Goal: Check status: Check status

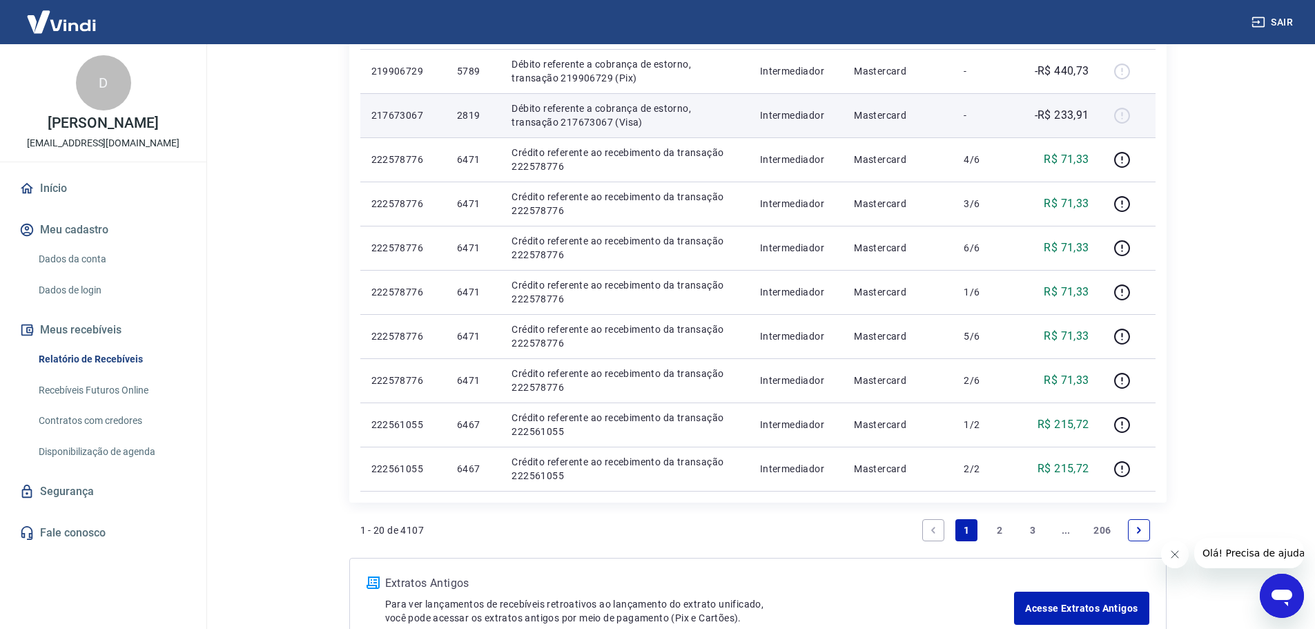
scroll to position [897, 0]
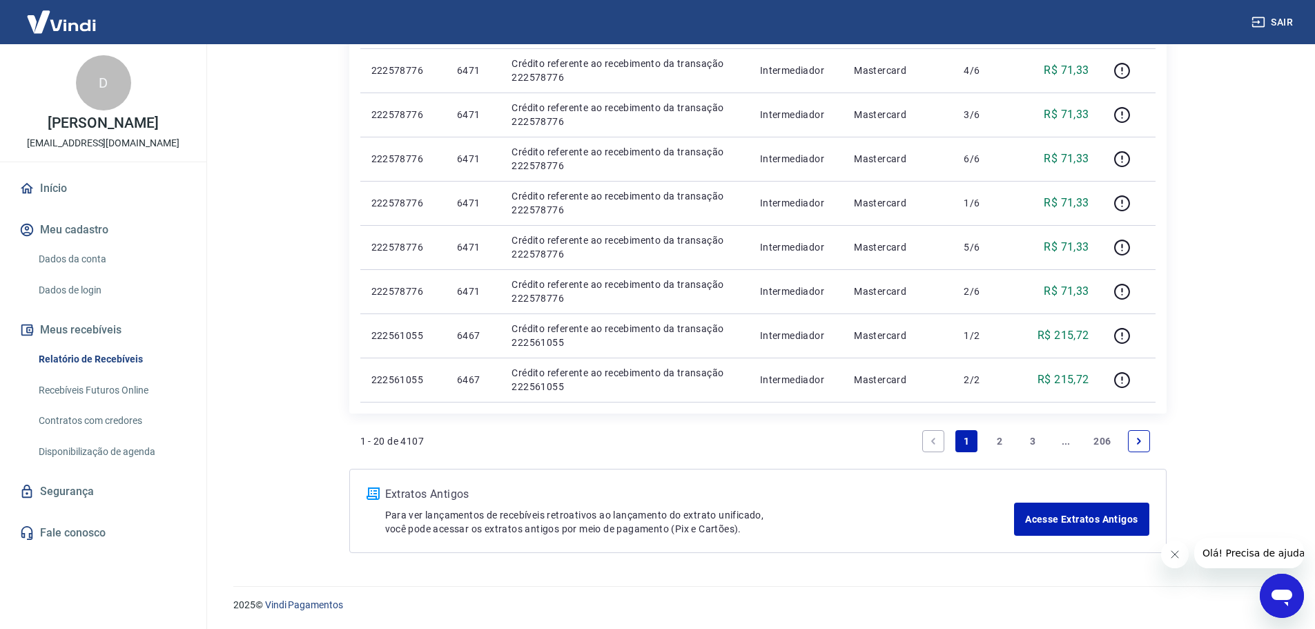
click at [1140, 442] on icon "Next page" at bounding box center [1139, 441] width 4 height 6
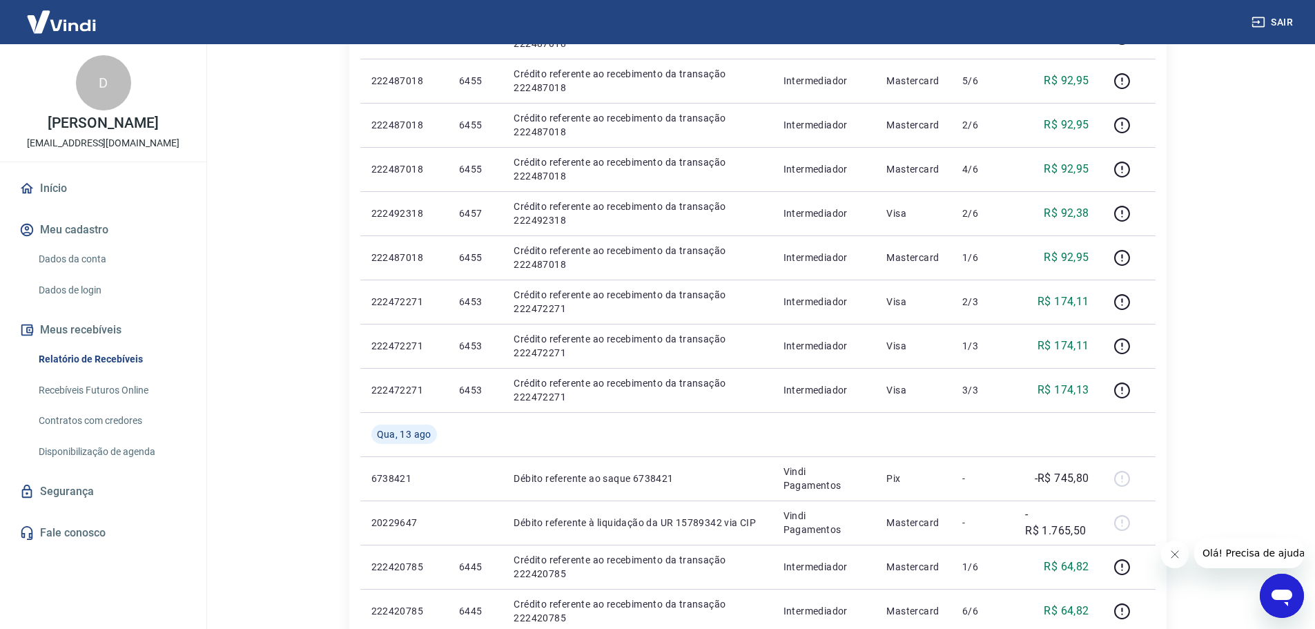
scroll to position [828, 0]
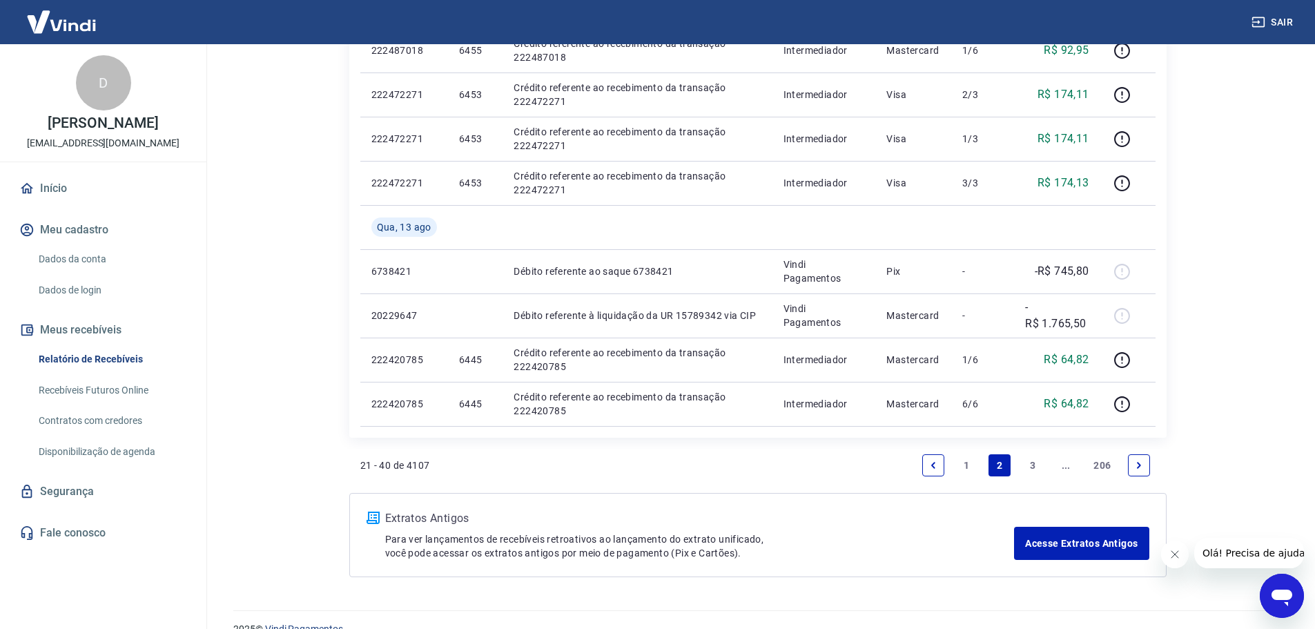
click at [1136, 471] on link "Next page" at bounding box center [1139, 465] width 22 height 22
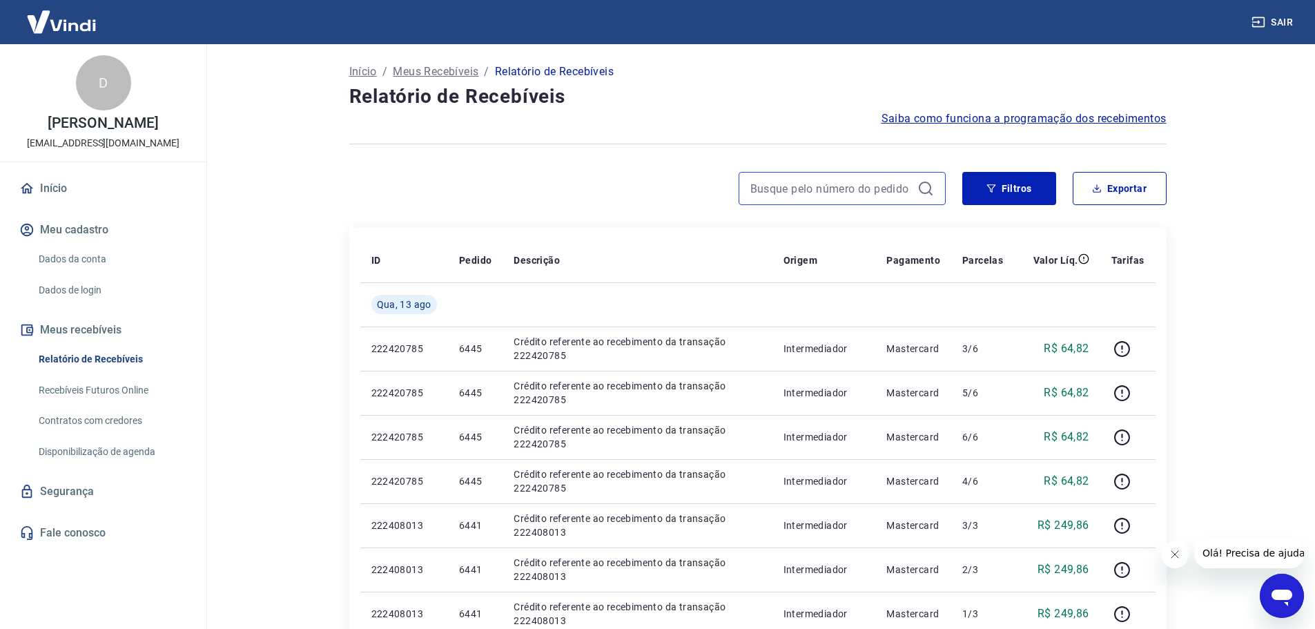
click at [871, 198] on input at bounding box center [831, 188] width 162 height 21
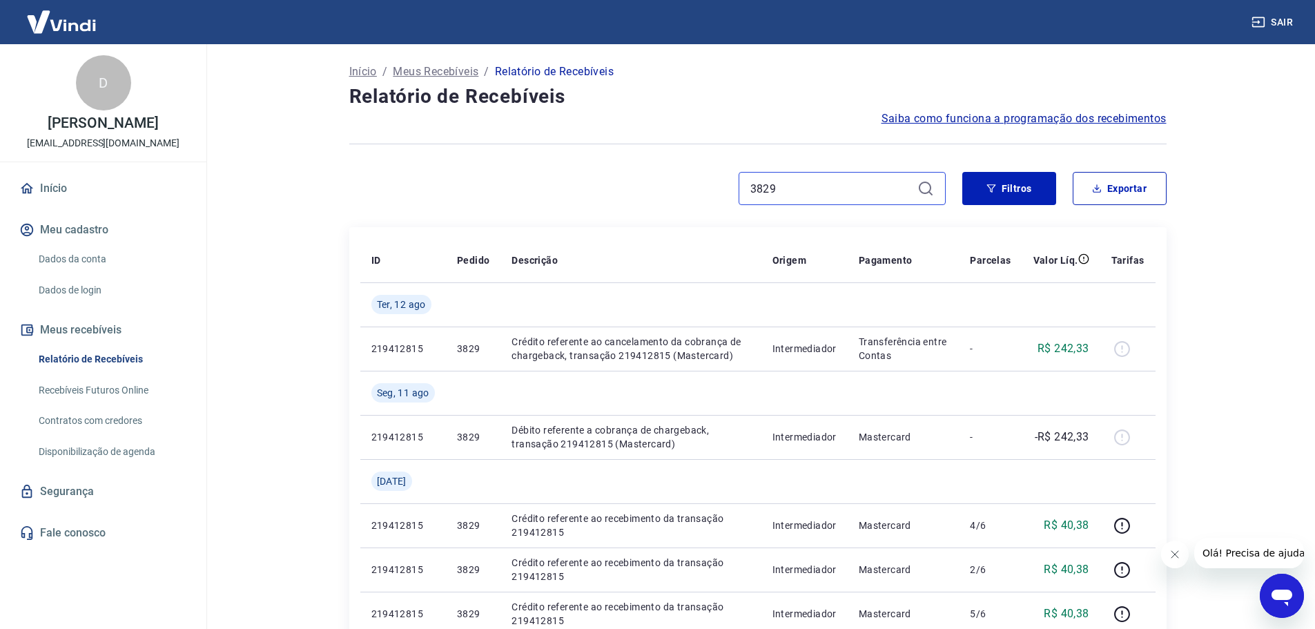
drag, startPoint x: 812, startPoint y: 188, endPoint x: 701, endPoint y: 194, distance: 110.6
click at [701, 194] on div "3829" at bounding box center [647, 188] width 596 height 33
type input "5913"
